Goal: Task Accomplishment & Management: Manage account settings

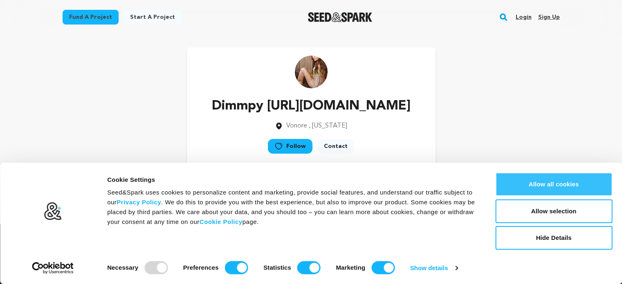
click at [546, 179] on button "Allow all cookies" at bounding box center [553, 185] width 117 height 24
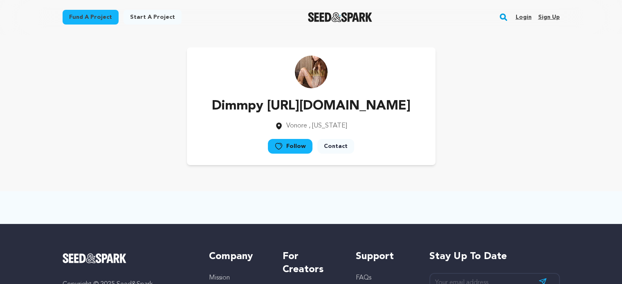
click at [549, 14] on link "Sign up" at bounding box center [549, 17] width 22 height 13
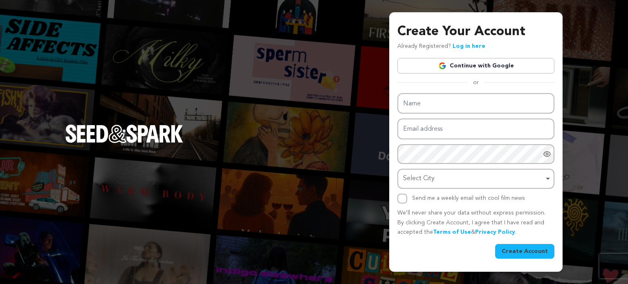
click at [462, 62] on link "Continue with Google" at bounding box center [475, 66] width 157 height 16
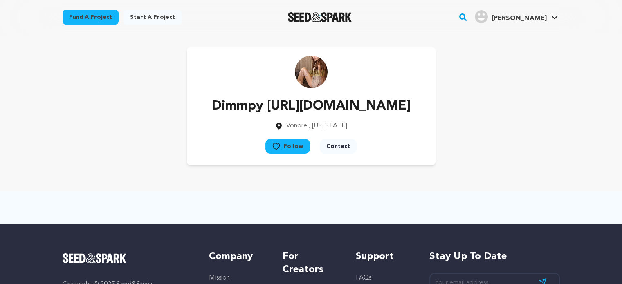
click at [528, 16] on span "Arora R." at bounding box center [518, 18] width 55 height 7
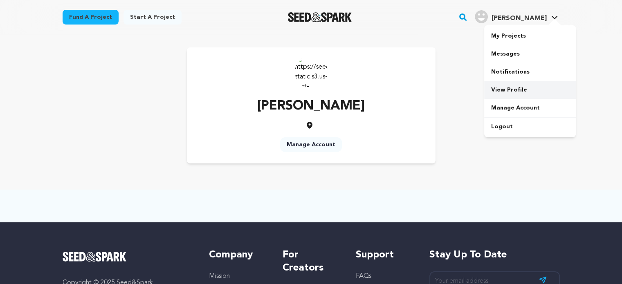
click at [513, 90] on link "View Profile" at bounding box center [530, 90] width 92 height 18
click at [305, 147] on link "Manage Account" at bounding box center [311, 144] width 62 height 15
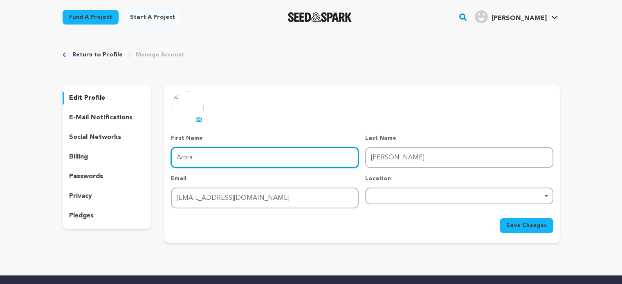
click at [262, 162] on input "Arora" at bounding box center [265, 157] width 188 height 21
paste input "ruhiarora24x7"
paste input "text"
type input "ruhiarora24x7"
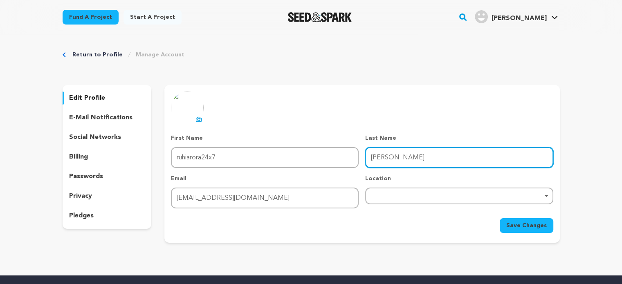
click at [399, 161] on input "Ruhi" at bounding box center [459, 157] width 188 height 21
paste input "https://www.thanecallgirls.com/"
type input "https://www.thanecallgirls.com/"
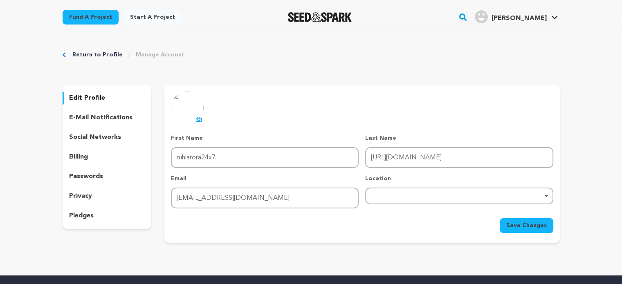
click at [521, 224] on span "Save Changes" at bounding box center [526, 226] width 40 height 8
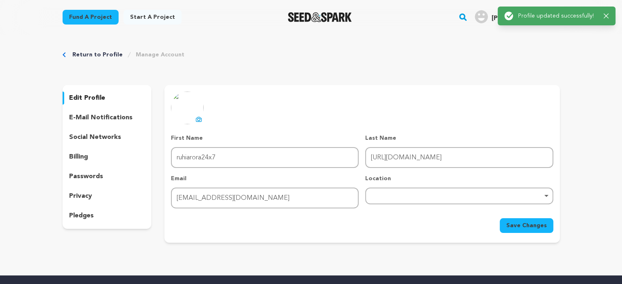
click at [228, 76] on div "Return to Profile Manage Account edit profile e-mail notifications social netwo…" at bounding box center [310, 148] width 523 height 228
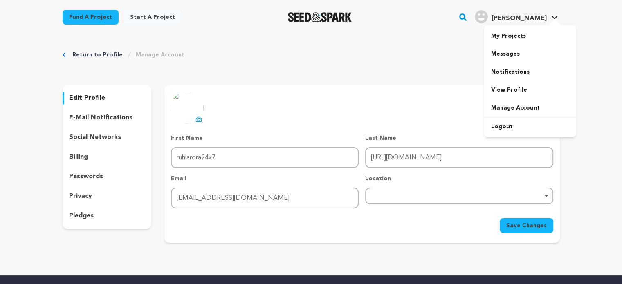
click at [551, 16] on icon at bounding box center [554, 18] width 7 height 4
